Goal: Transaction & Acquisition: Book appointment/travel/reservation

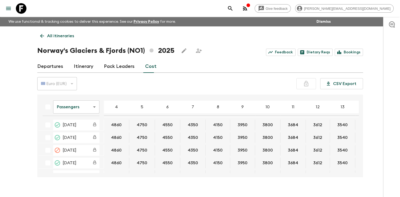
click at [41, 34] on icon at bounding box center [42, 36] width 6 height 6
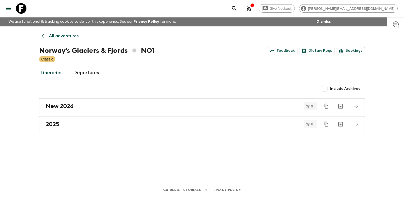
click at [41, 34] on icon at bounding box center [44, 36] width 6 height 6
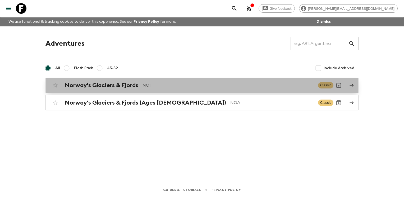
click at [131, 85] on h2 "Norway's Glaciers & Fjords" at bounding box center [101, 85] width 73 height 7
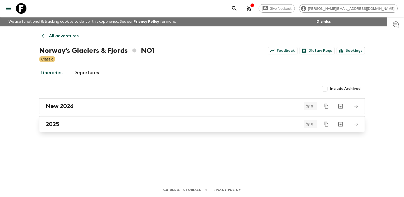
click at [90, 124] on div "2025" at bounding box center [197, 124] width 302 height 7
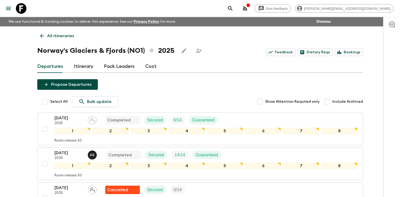
click at [147, 68] on link "Cost" at bounding box center [150, 66] width 11 height 13
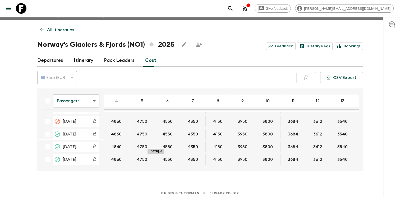
scroll to position [9, 0]
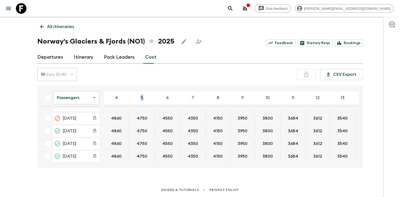
drag, startPoint x: 136, startPoint y: 95, endPoint x: 142, endPoint y: 97, distance: 7.1
click at [142, 97] on div "5" at bounding box center [142, 97] width 26 height 13
